Goal: Find specific page/section: Find specific page/section

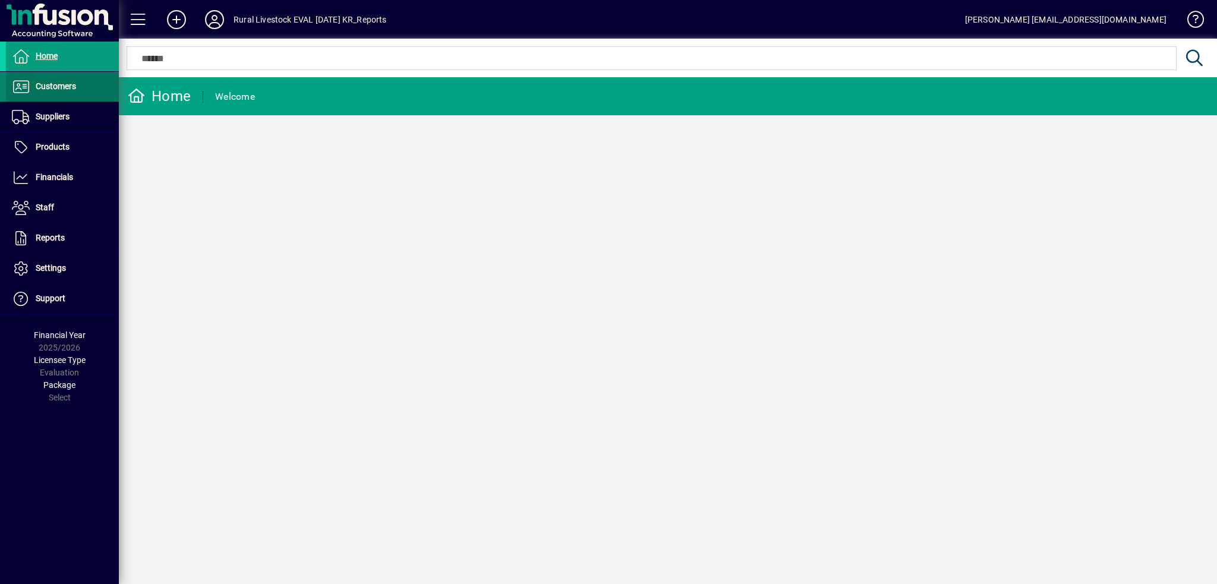
click at [61, 86] on span "Customers" at bounding box center [56, 86] width 40 height 10
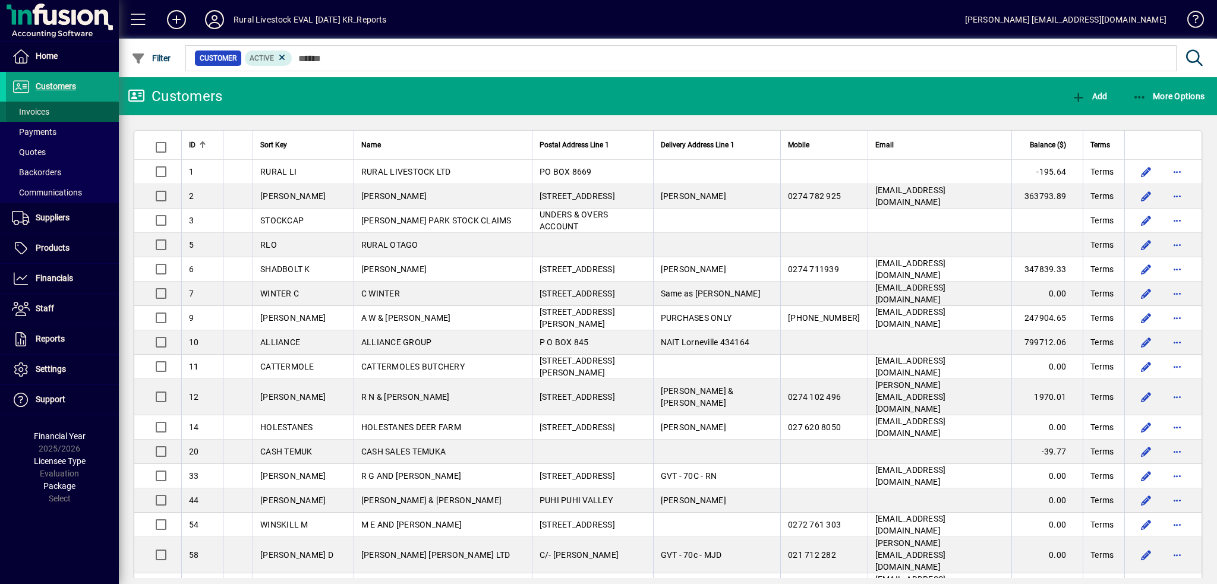
click at [40, 111] on span "Invoices" at bounding box center [30, 112] width 37 height 10
